Goal: Information Seeking & Learning: Find specific fact

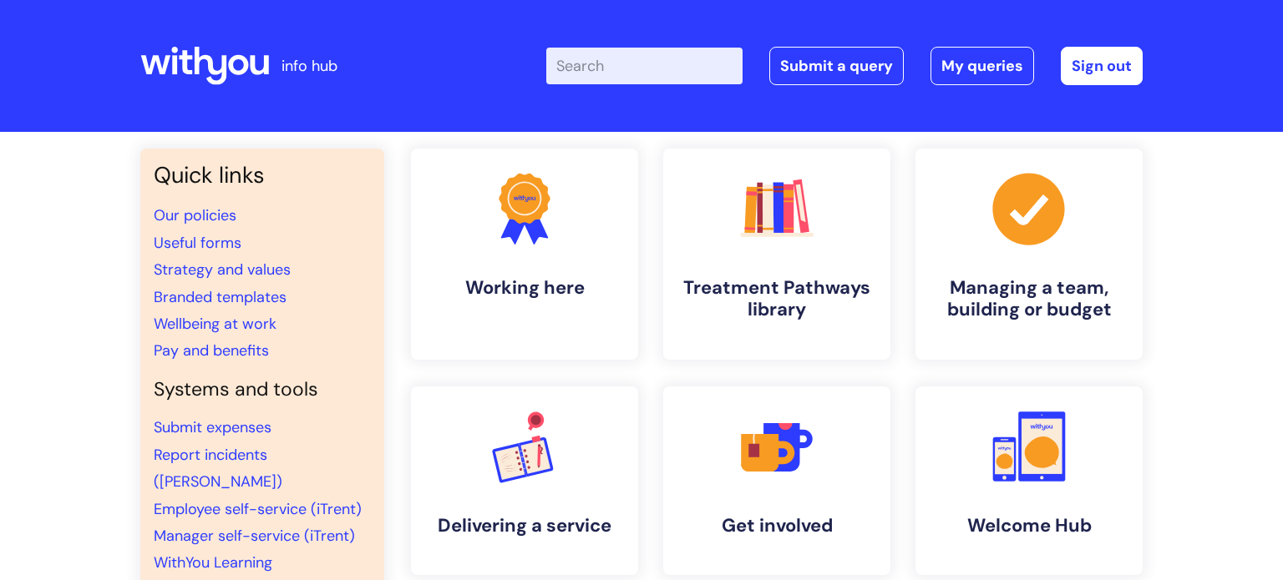
click at [585, 64] on input "Enter your search term here..." at bounding box center [644, 66] width 196 height 37
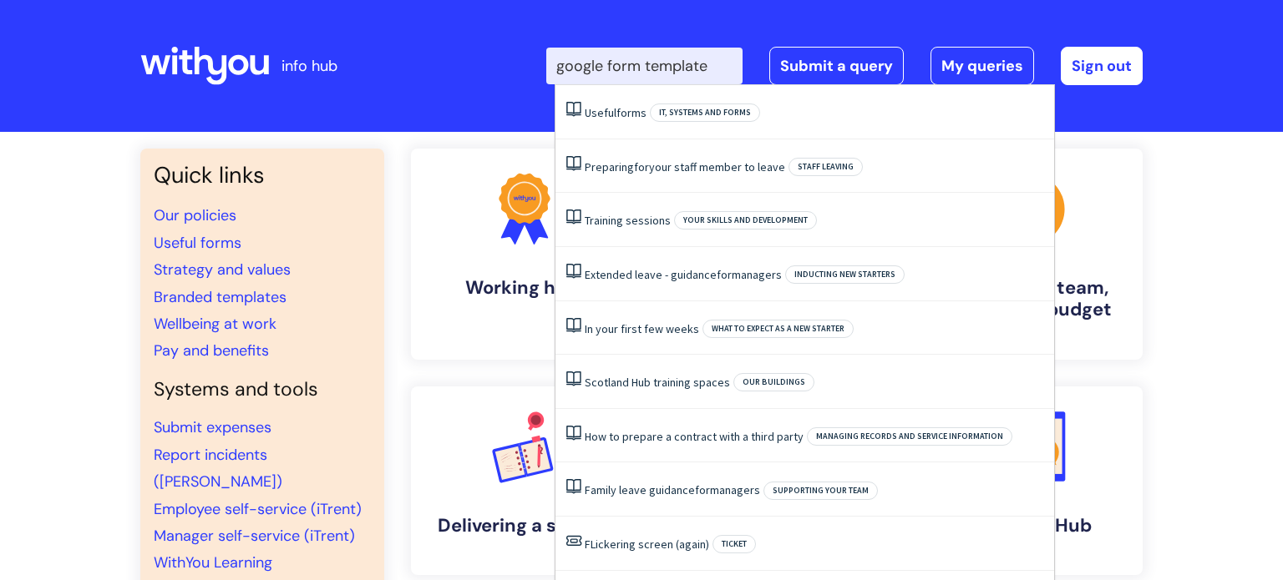
type input "google form template"
click button "Search" at bounding box center [0, 0] width 0 height 0
